Goal: Download file/media

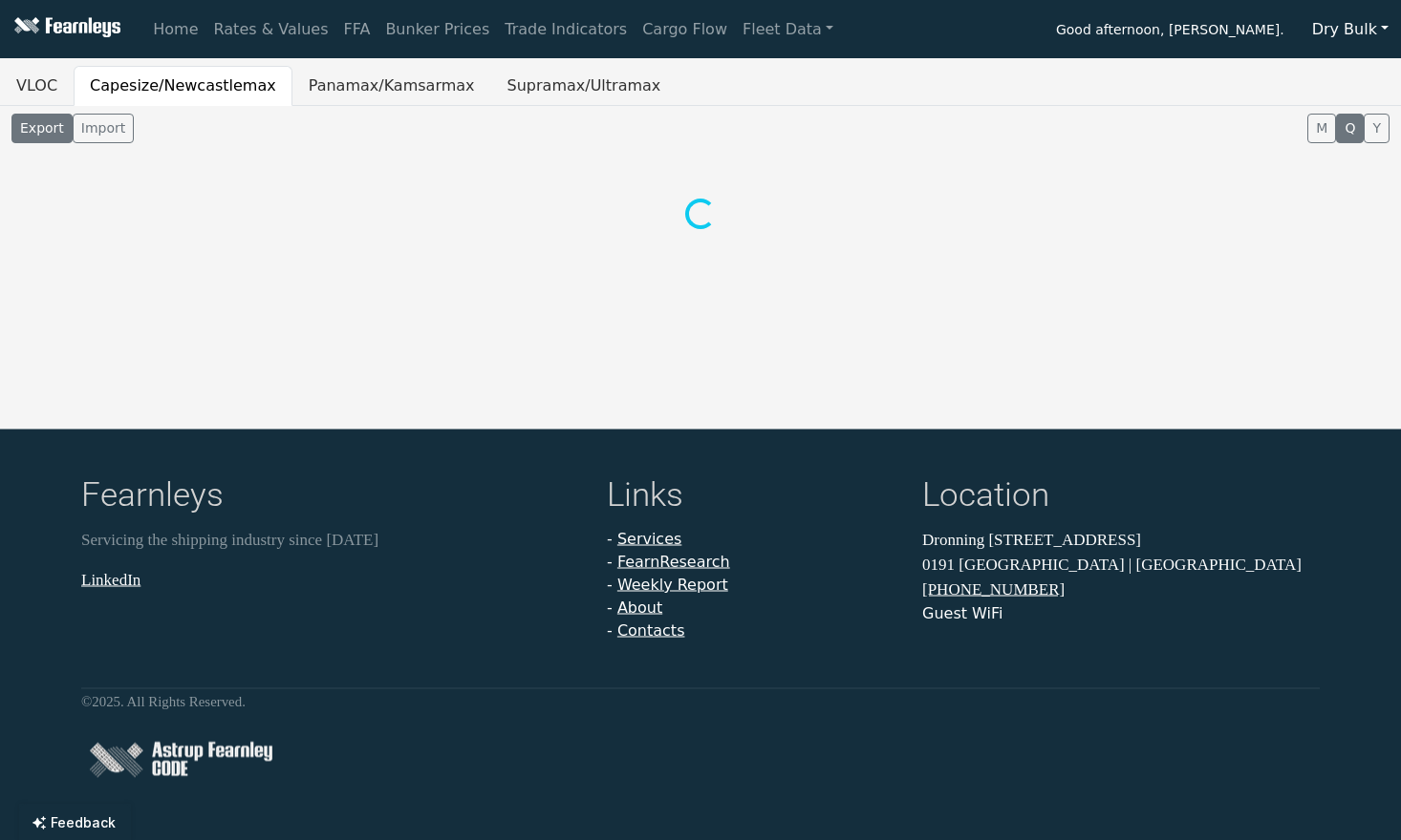
click at [1356, 27] on button "Dry Bulk" at bounding box center [1350, 30] width 102 height 36
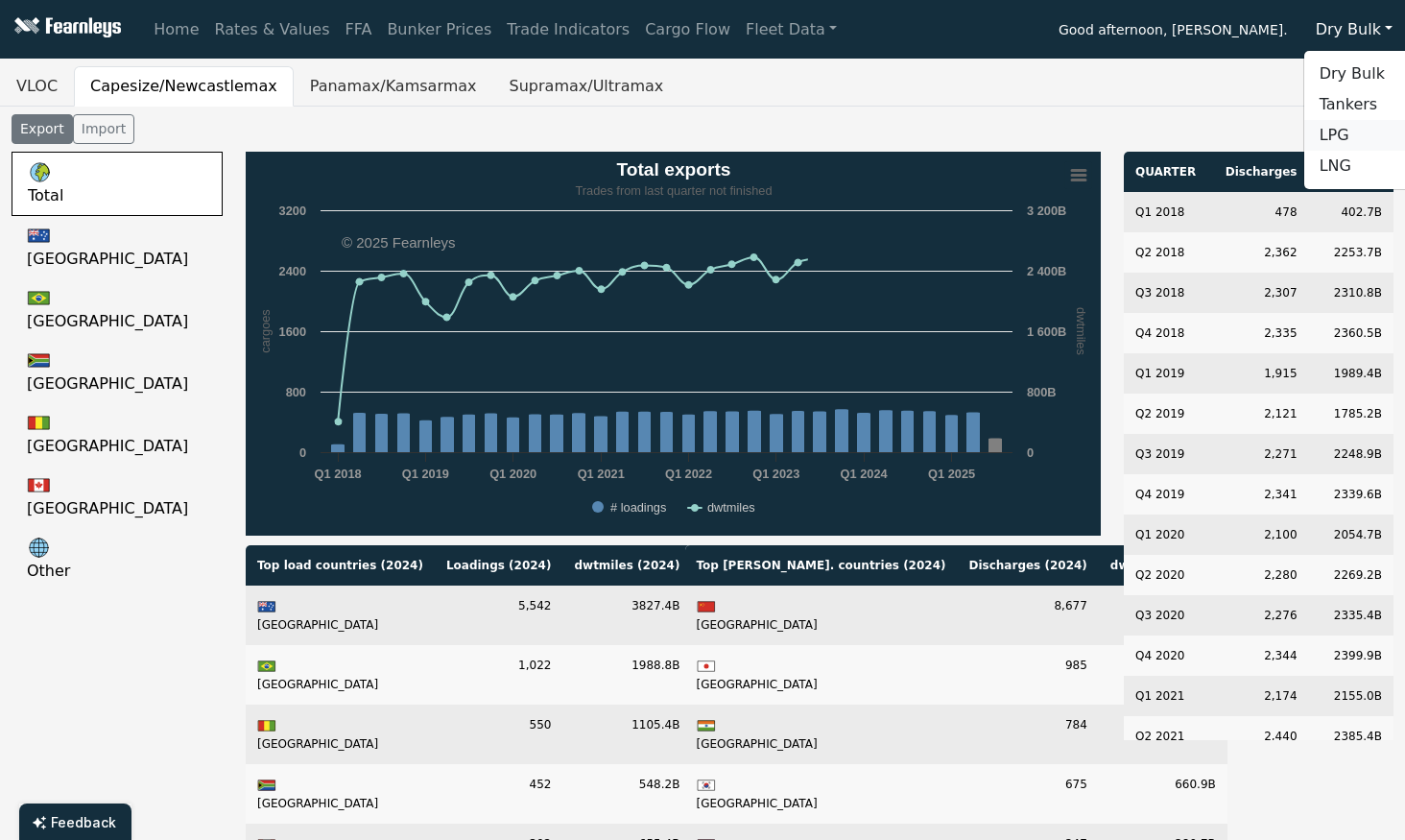
click at [1352, 127] on link "LPG" at bounding box center [1380, 135] width 152 height 31
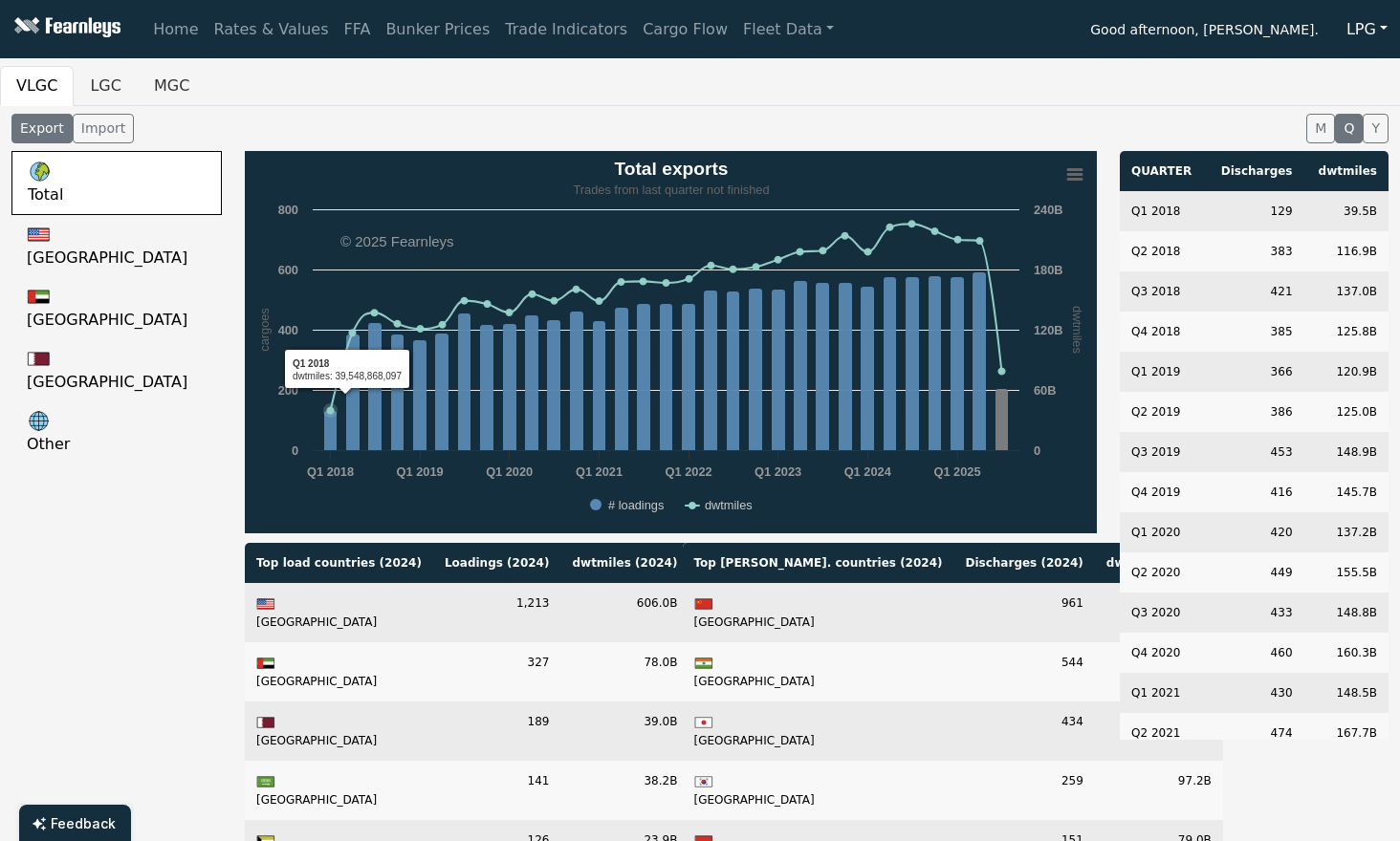
click at [140, 514] on div "Total [GEOGRAPHIC_DATA] [GEOGRAPHIC_DATA] [GEOGRAPHIC_DATA] Other" at bounding box center [117, 672] width 233 height 1040
click at [277, 23] on link "Rates & Values" at bounding box center [271, 30] width 130 height 38
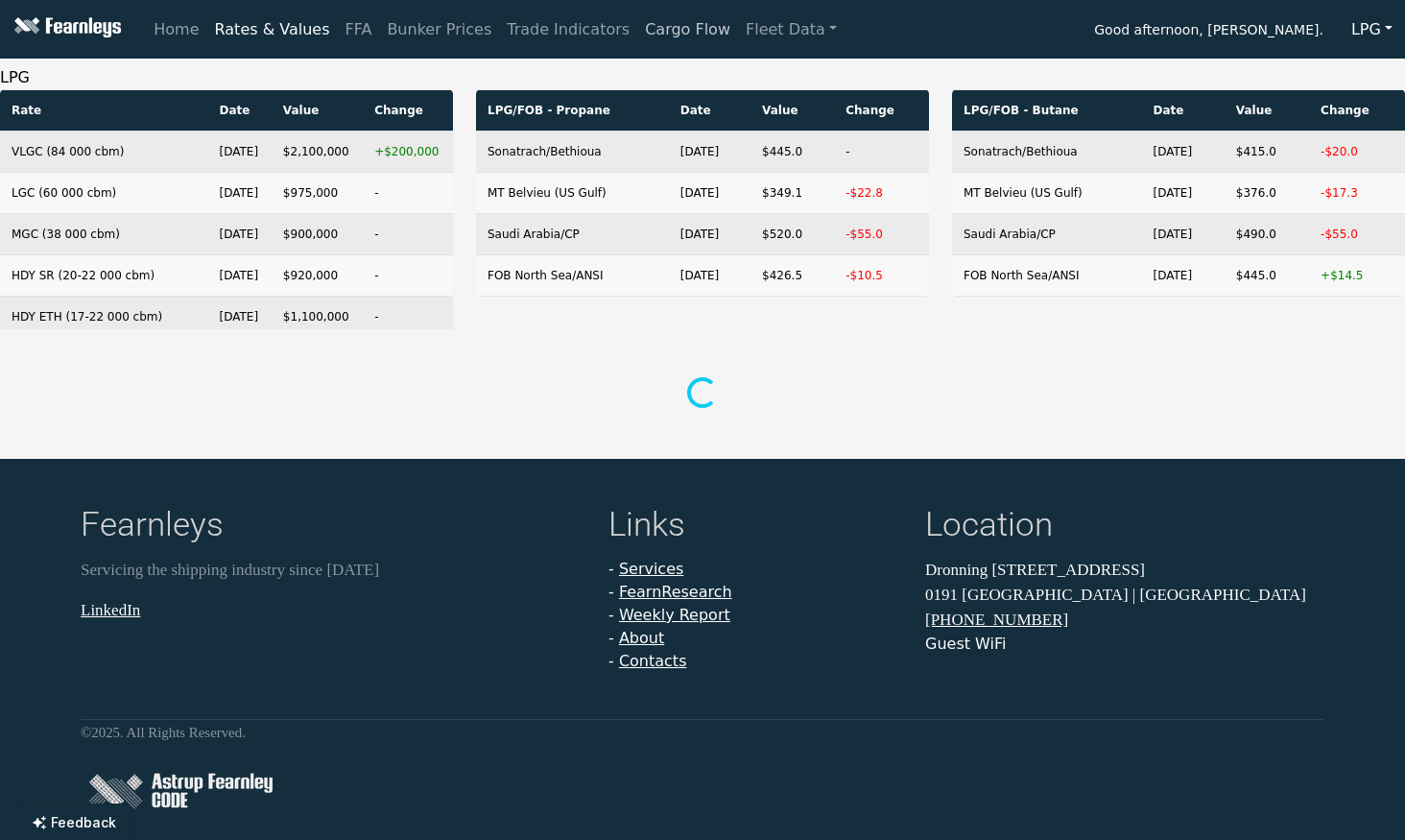
click at [637, 30] on link "Cargo Flow" at bounding box center [687, 30] width 101 height 38
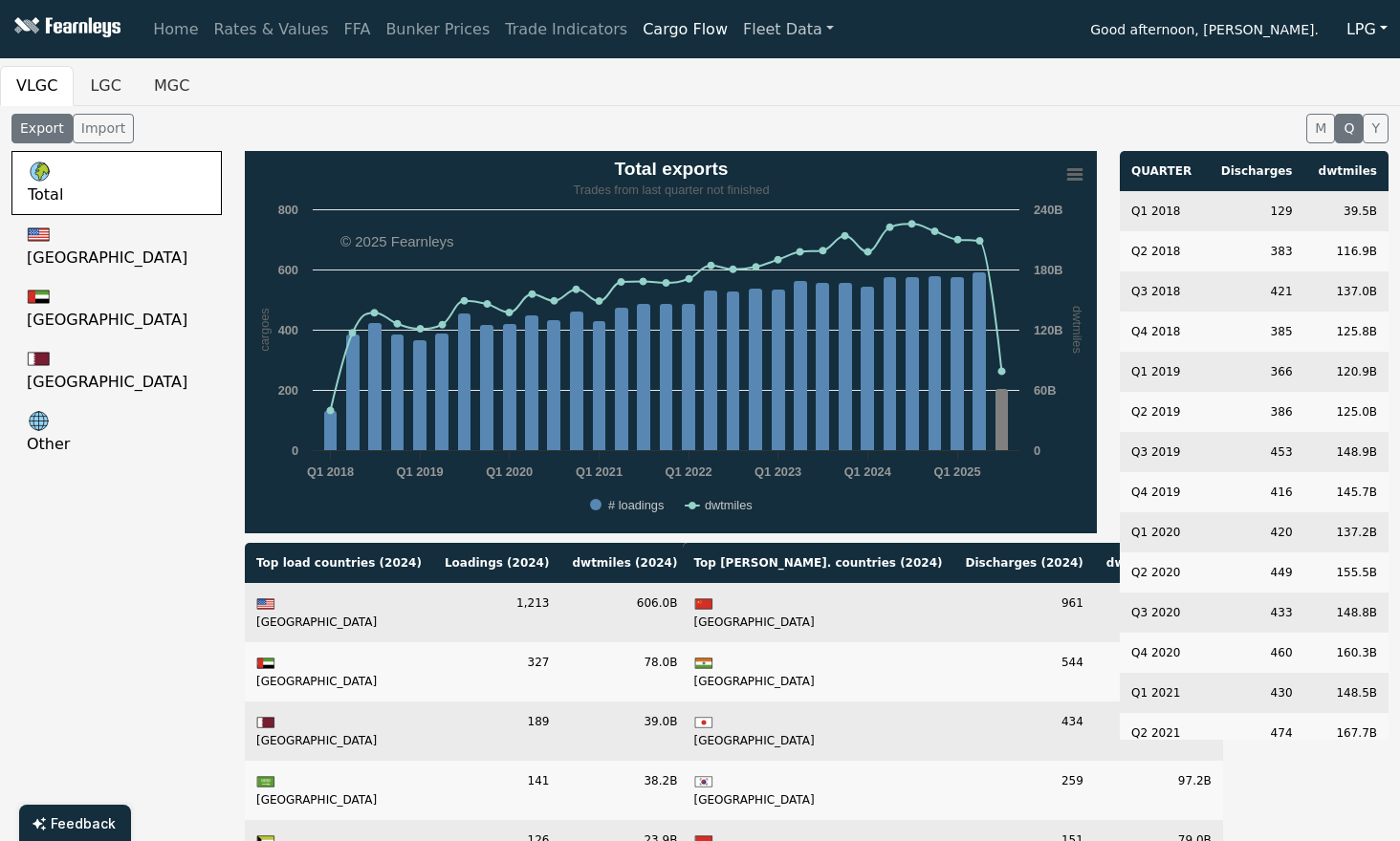
click at [749, 25] on link "Fleet Data" at bounding box center [788, 30] width 107 height 38
click at [751, 91] on link "Fleet Stats" at bounding box center [811, 82] width 121 height 38
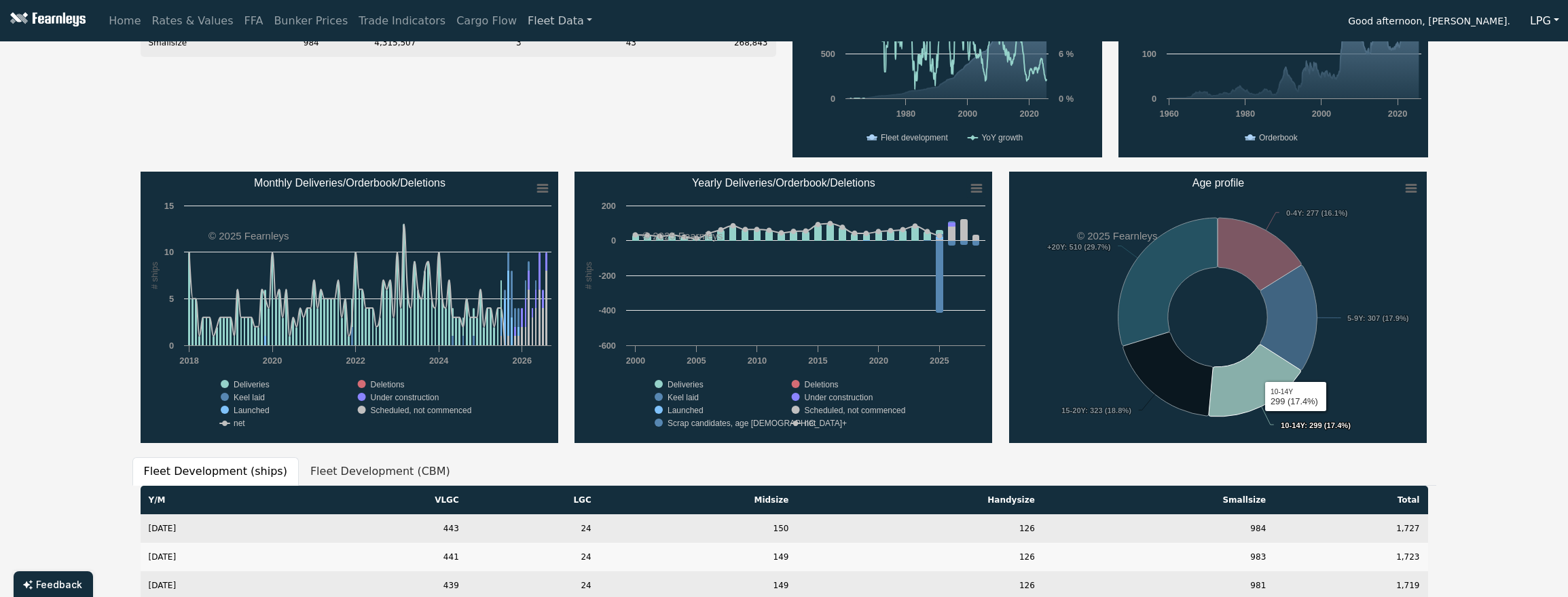
scroll to position [68, 0]
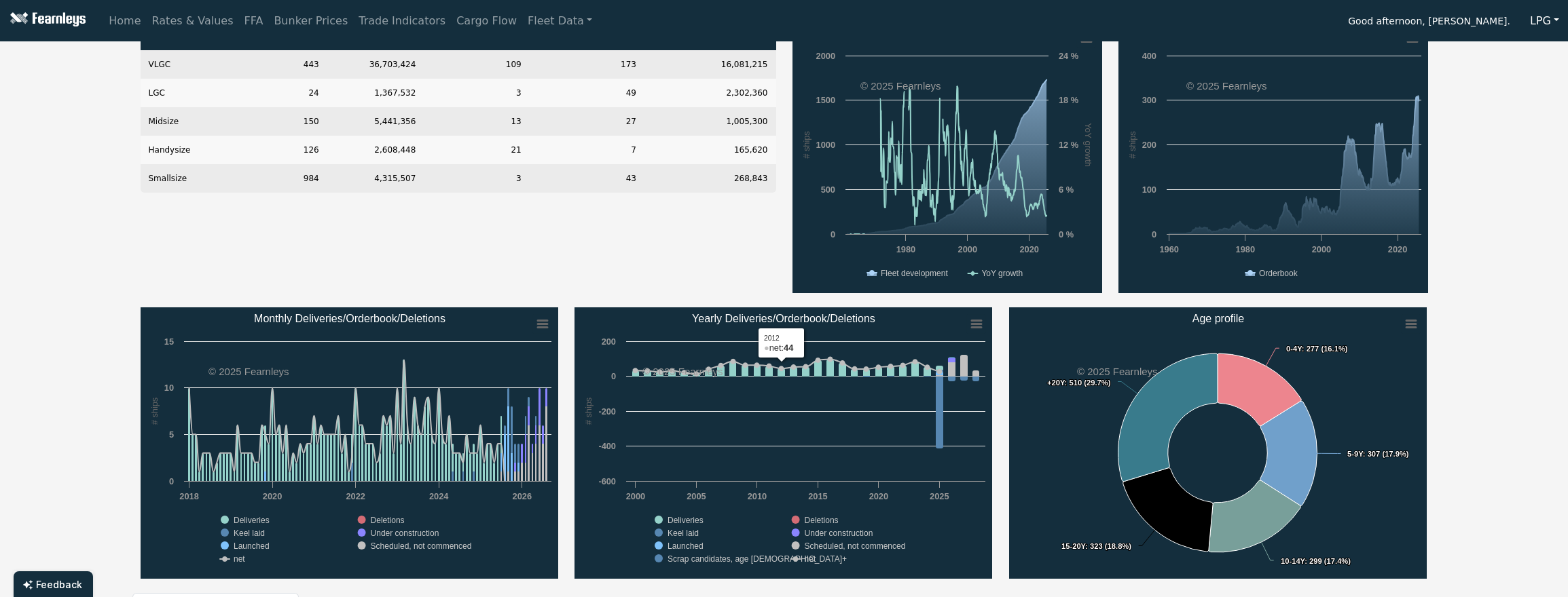
click at [691, 274] on div "Type # of Ships CBM w/Scrubber Orderbook # Orderbook CBM VLGC 443 36,703,424 10…" at bounding box center [458, 158] width 652 height 272
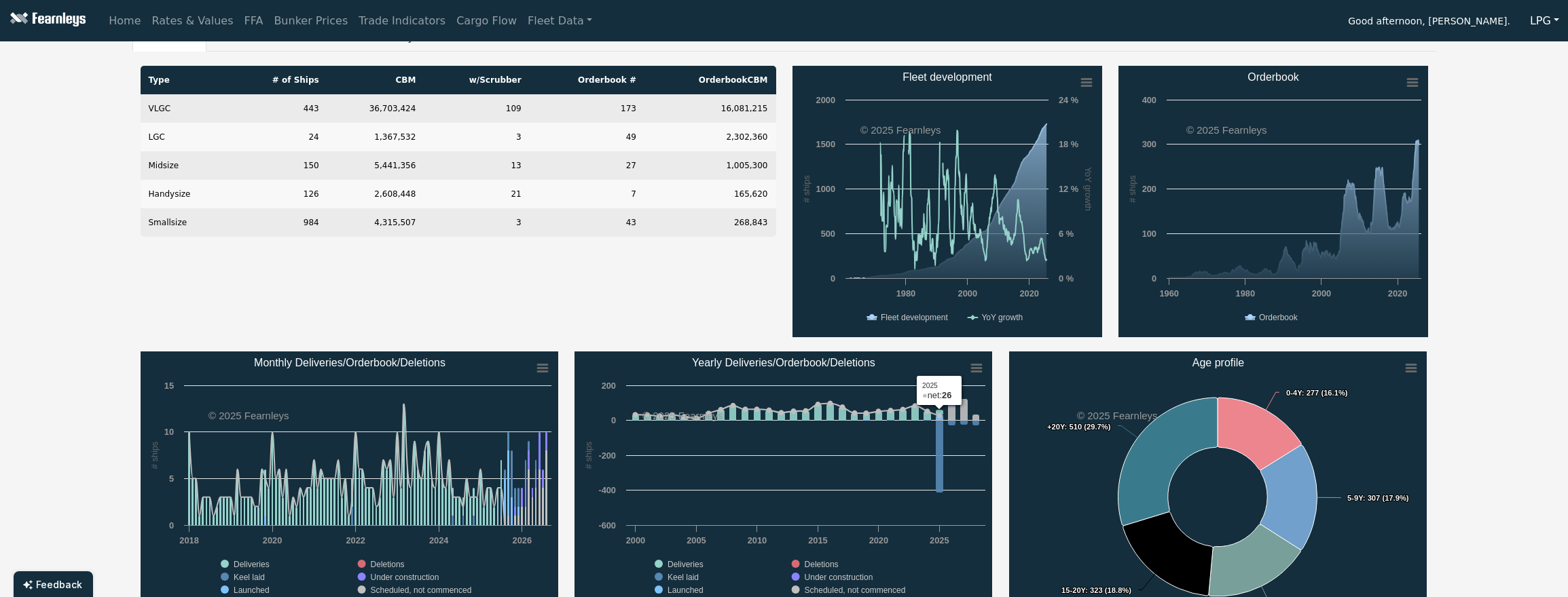
scroll to position [0, 0]
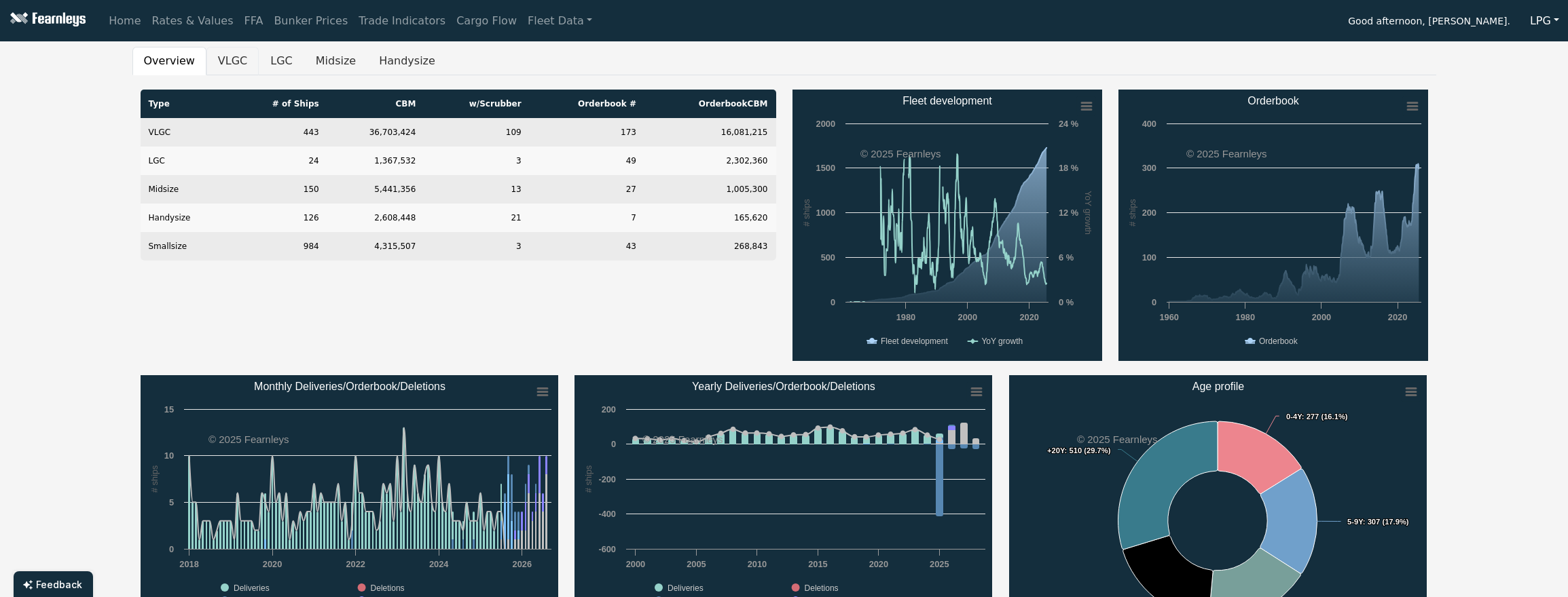
click at [229, 56] on button "VLGC" at bounding box center [233, 61] width 52 height 28
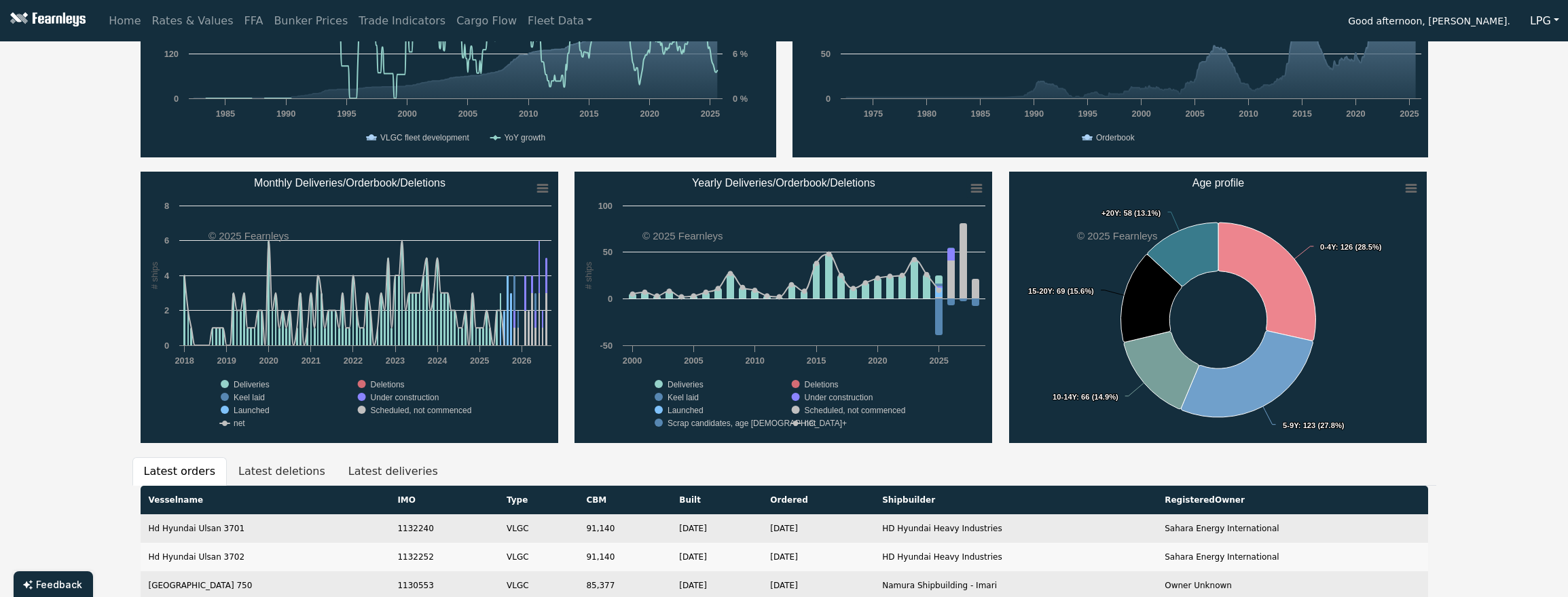
scroll to position [136, 0]
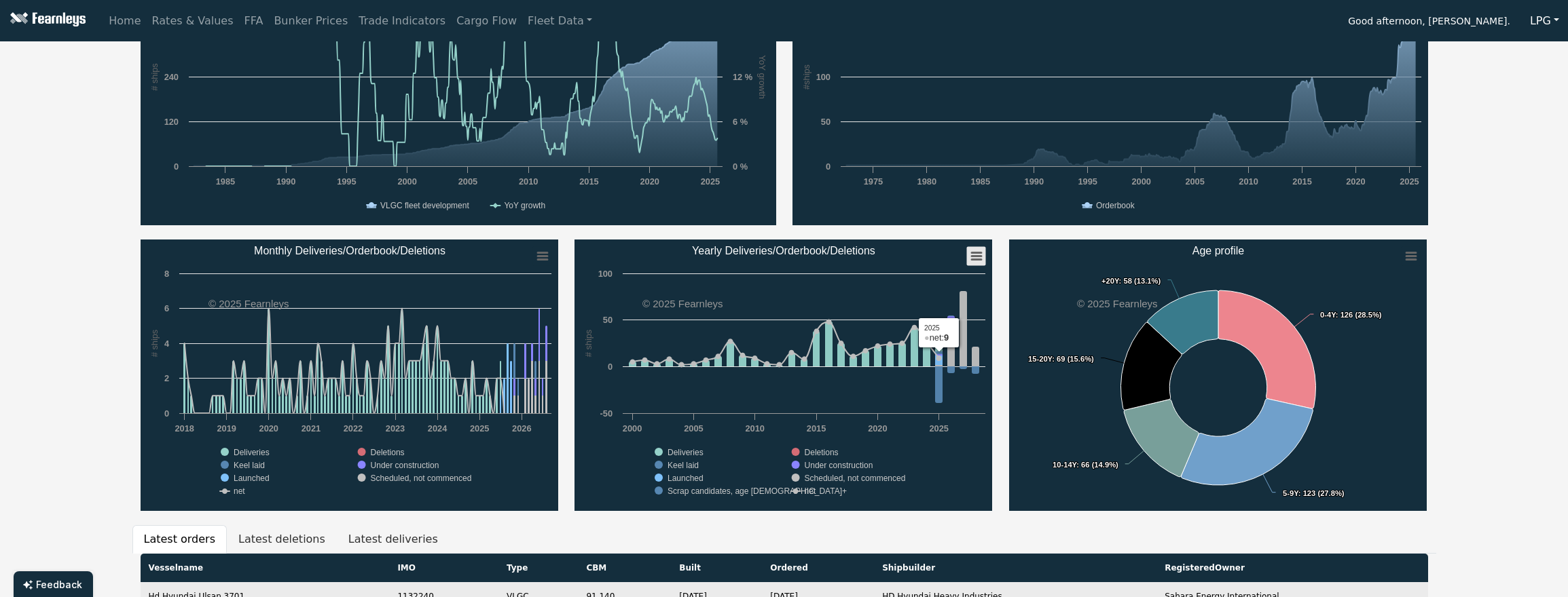
click at [976, 258] on rect "Yearly Deliveries/Orderbook/Deletions" at bounding box center [976, 256] width 19 height 19
click at [931, 320] on li "Download XLS" at bounding box center [932, 321] width 94 height 19
